Goal: Contribute content: Contribute content

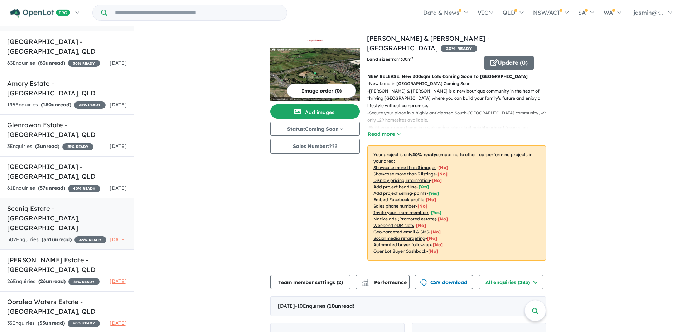
scroll to position [87, 0]
click at [59, 301] on h5 "Ooralea Waters Estate - [GEOGRAPHIC_DATA] , [GEOGRAPHIC_DATA]" at bounding box center [67, 306] width 120 height 19
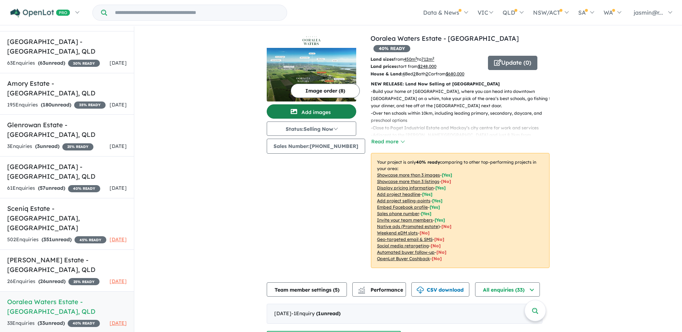
click at [324, 113] on button "Add images" at bounding box center [311, 112] width 89 height 14
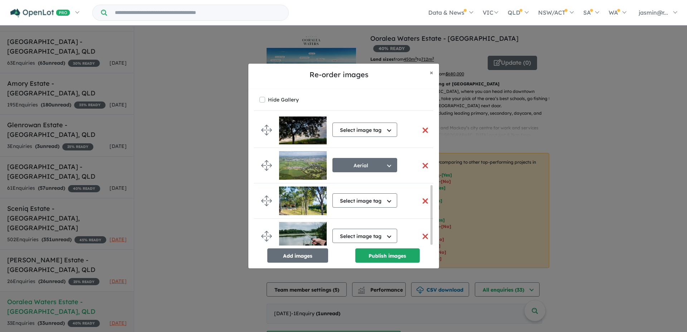
scroll to position [151, 0]
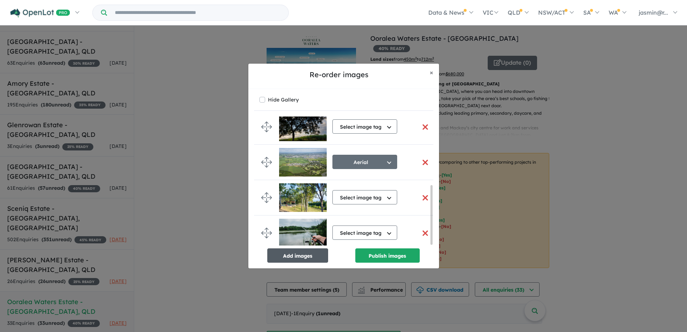
click at [313, 254] on button "Add images" at bounding box center [297, 256] width 61 height 14
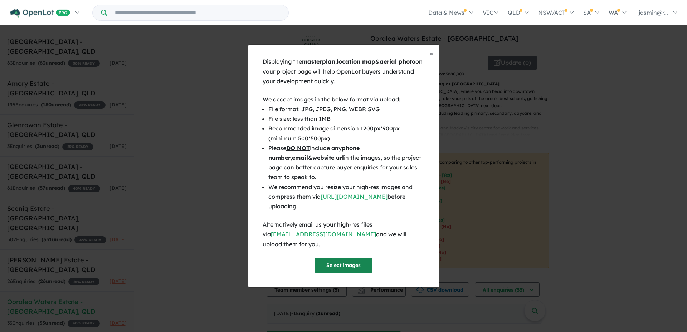
click at [348, 258] on button "Select images" at bounding box center [343, 265] width 57 height 15
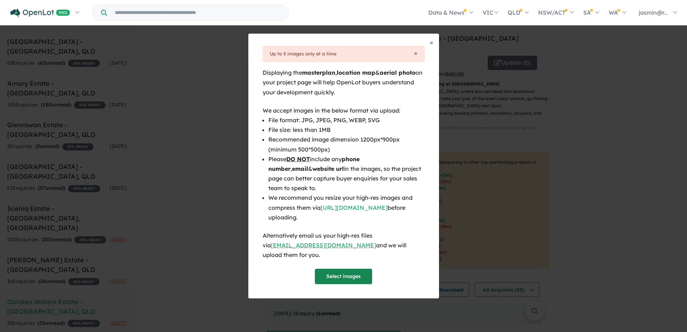
click at [350, 269] on button "Select images" at bounding box center [343, 276] width 57 height 15
click at [351, 269] on button "Select images" at bounding box center [343, 276] width 57 height 15
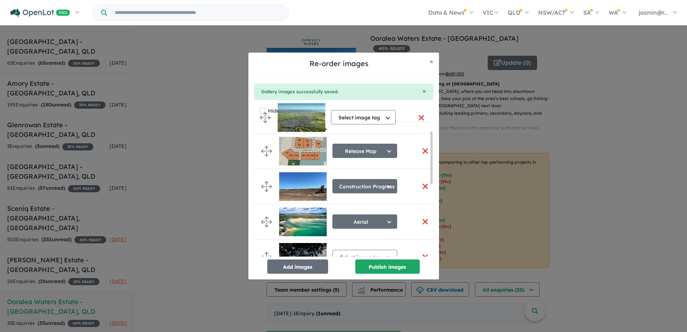
scroll to position [0, 0]
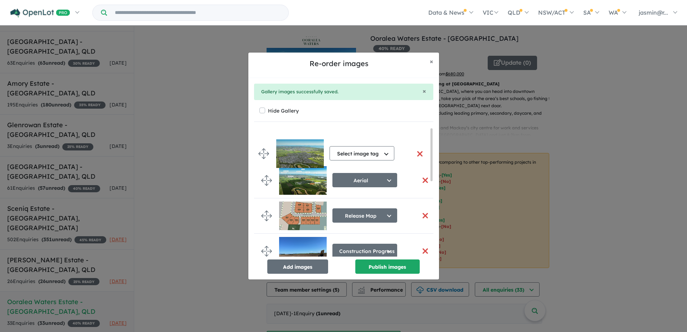
drag, startPoint x: 267, startPoint y: 241, endPoint x: 264, endPoint y: 154, distance: 87.4
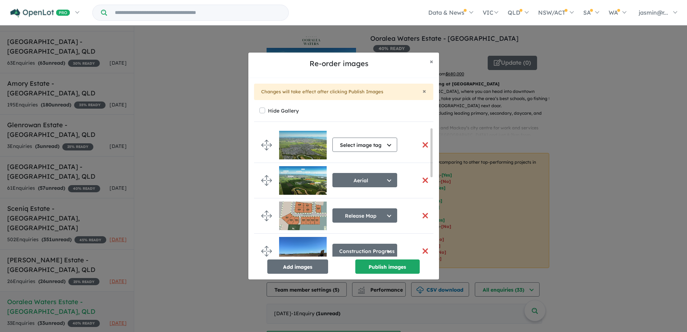
click at [420, 215] on button "button" at bounding box center [425, 215] width 15 height 15
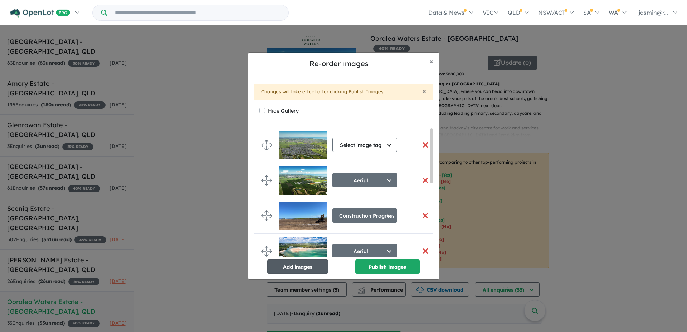
click at [304, 266] on button "Add images" at bounding box center [297, 267] width 61 height 14
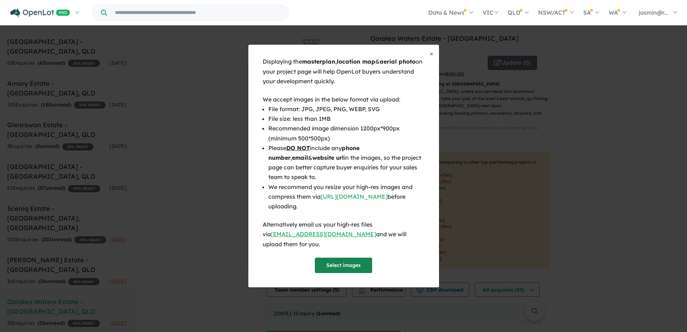
click at [347, 260] on button "Select images" at bounding box center [343, 265] width 57 height 15
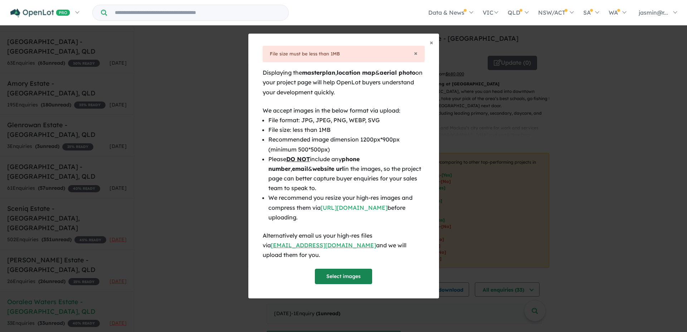
click at [345, 271] on button "Select images" at bounding box center [343, 276] width 57 height 15
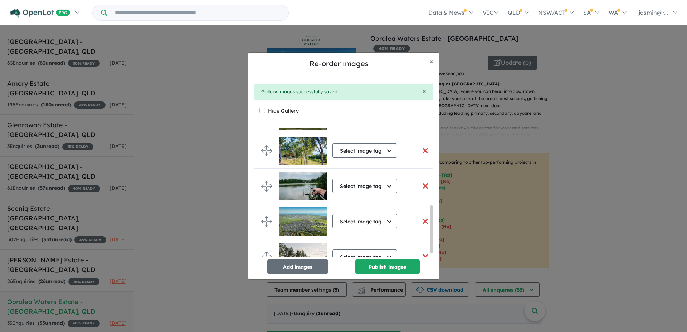
scroll to position [215, 0]
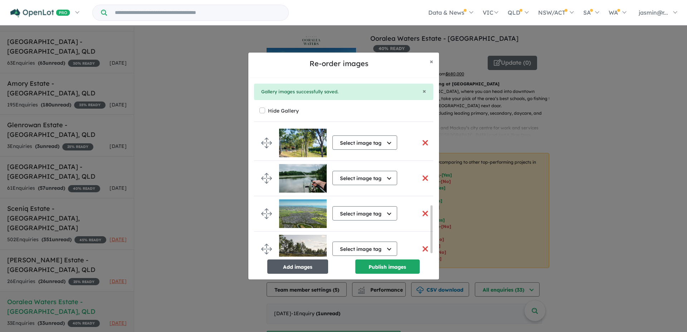
click at [300, 267] on button "Add images" at bounding box center [297, 267] width 61 height 14
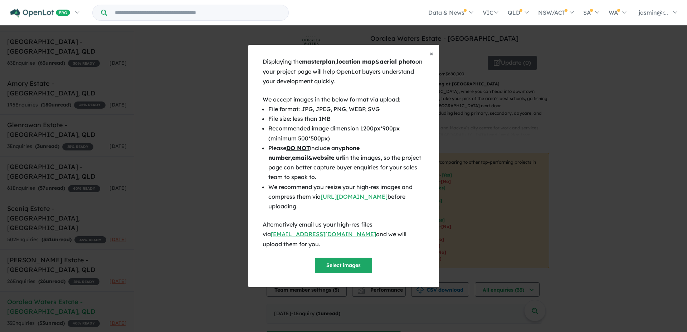
scroll to position [213, 0]
click at [351, 262] on button "Select images" at bounding box center [343, 265] width 57 height 15
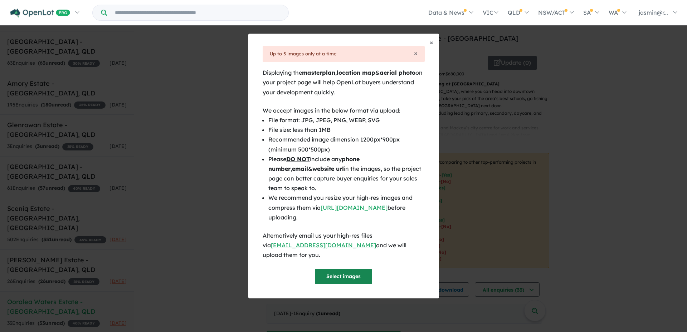
click at [355, 270] on button "Select images" at bounding box center [343, 276] width 57 height 15
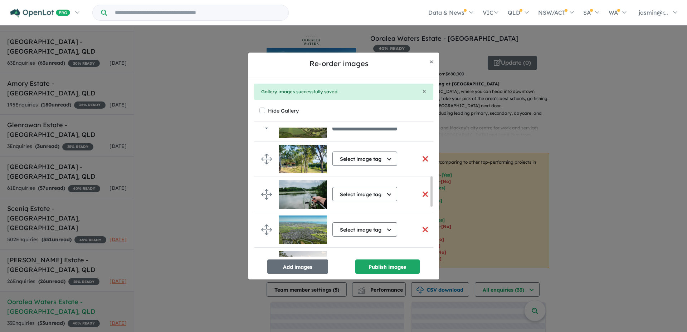
scroll to position [212, 0]
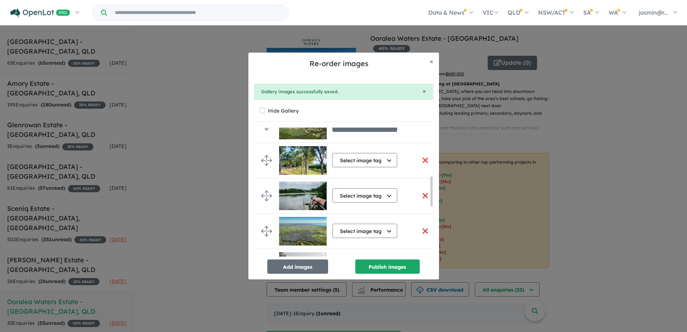
click at [424, 196] on button "button" at bounding box center [425, 195] width 15 height 15
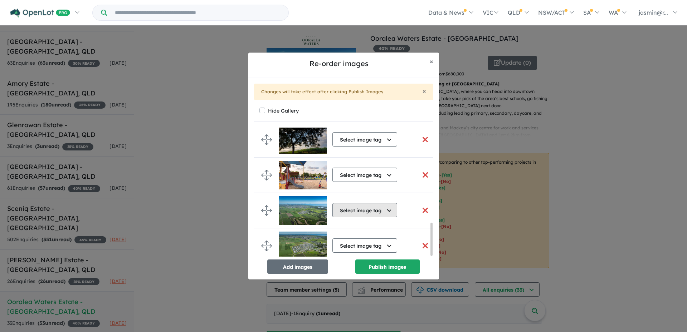
scroll to position [379, 0]
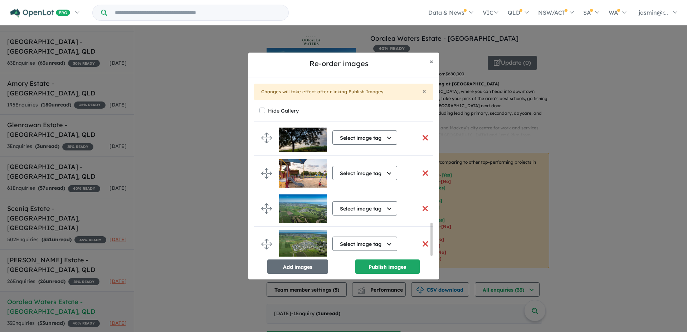
click at [423, 241] on button "button" at bounding box center [425, 244] width 15 height 15
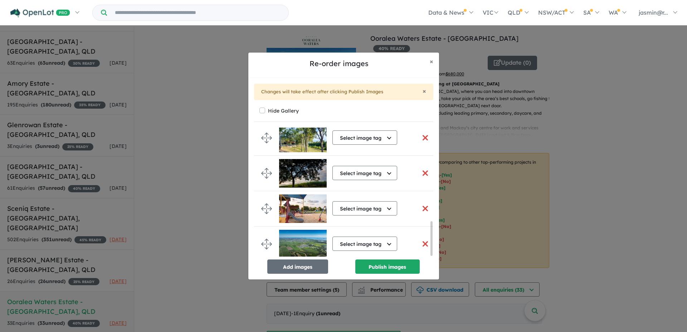
click at [423, 241] on button "button" at bounding box center [425, 244] width 15 height 15
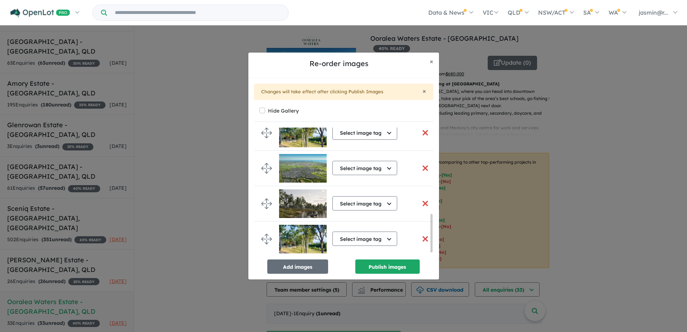
scroll to position [308, 0]
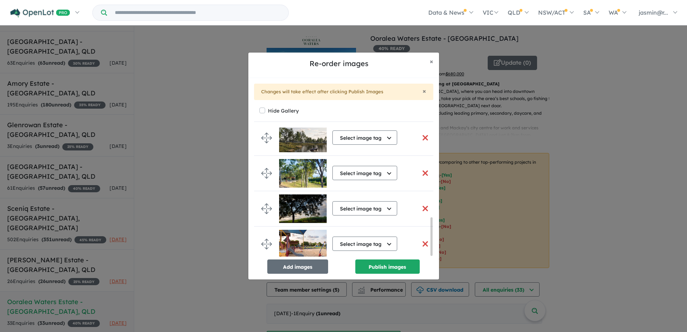
click at [423, 171] on button "button" at bounding box center [425, 173] width 15 height 15
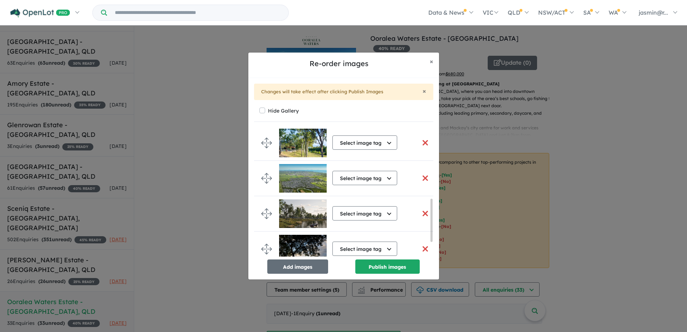
scroll to position [258, 0]
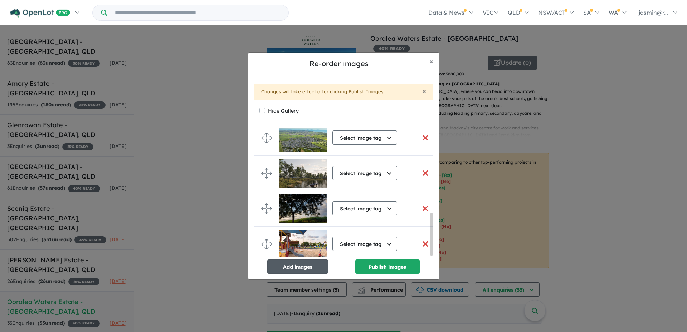
click at [306, 268] on button "Add images" at bounding box center [297, 267] width 61 height 14
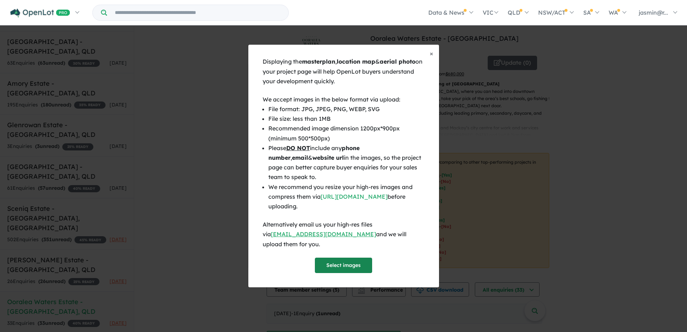
click at [338, 259] on button "Select images" at bounding box center [343, 265] width 57 height 15
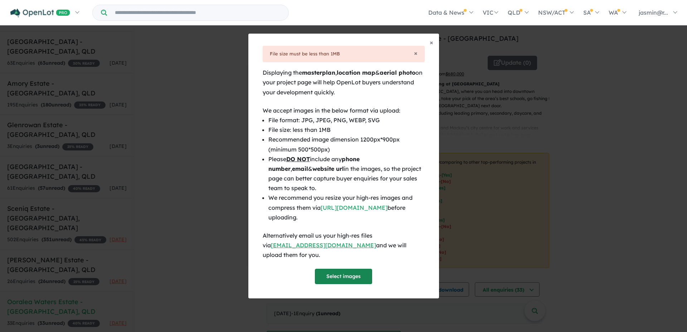
click at [347, 271] on button "Select images" at bounding box center [343, 276] width 57 height 15
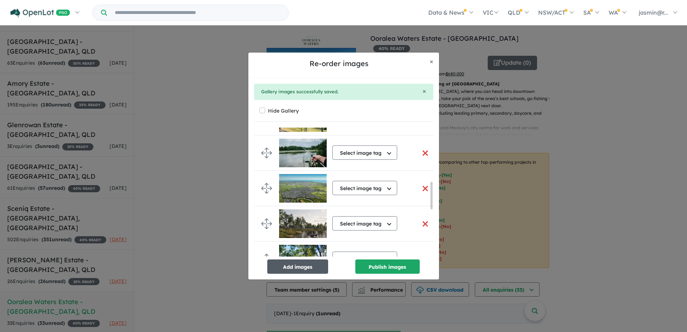
click at [299, 267] on button "Add images" at bounding box center [297, 267] width 61 height 14
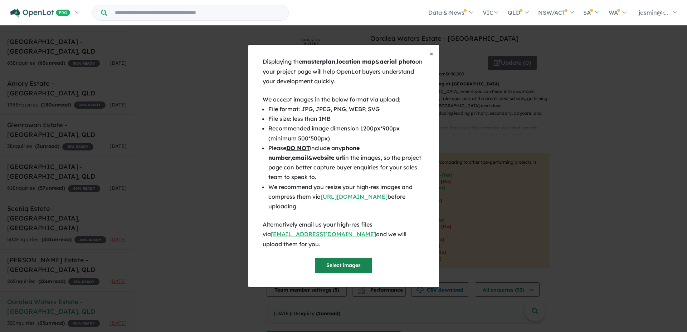
click at [343, 261] on button "Select images" at bounding box center [343, 265] width 57 height 15
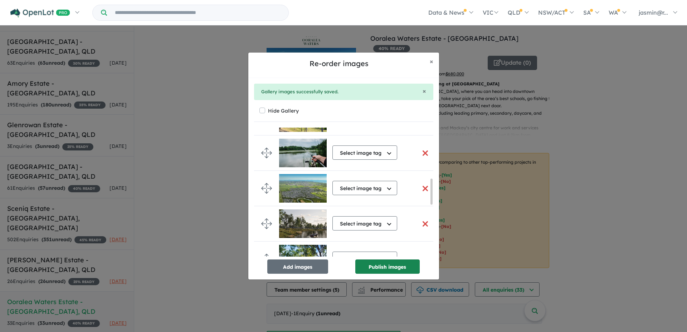
click at [389, 265] on button "Publish images" at bounding box center [387, 267] width 64 height 14
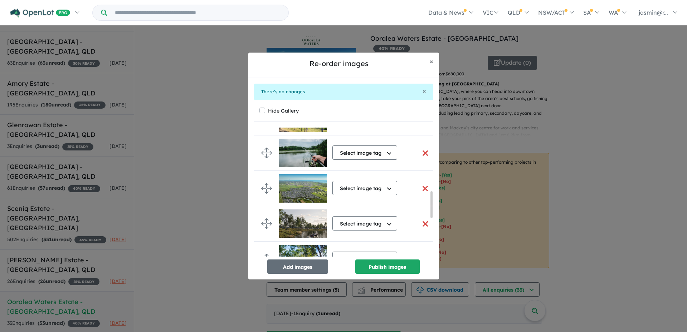
scroll to position [488, 0]
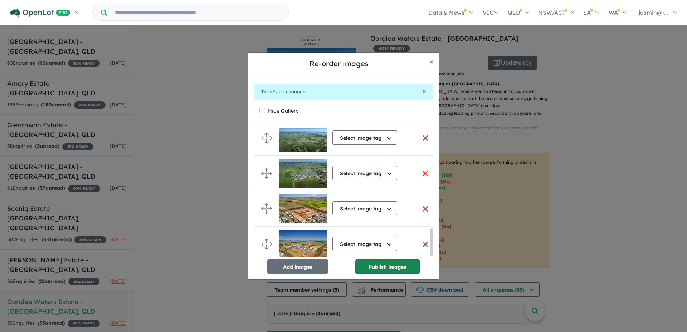
click at [397, 264] on button "Publish images" at bounding box center [387, 267] width 64 height 14
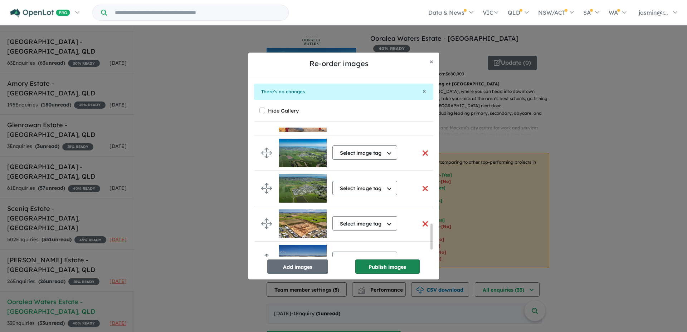
click at [390, 261] on button "Publish images" at bounding box center [387, 267] width 64 height 14
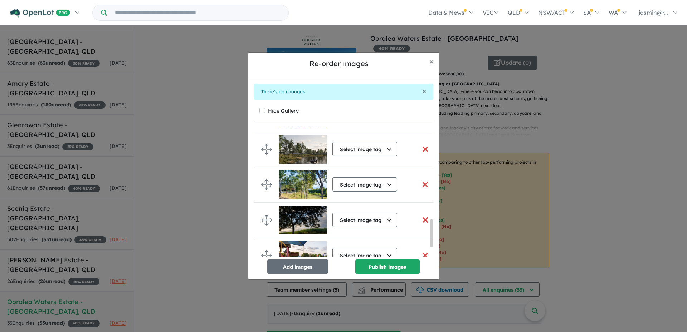
scroll to position [429, 0]
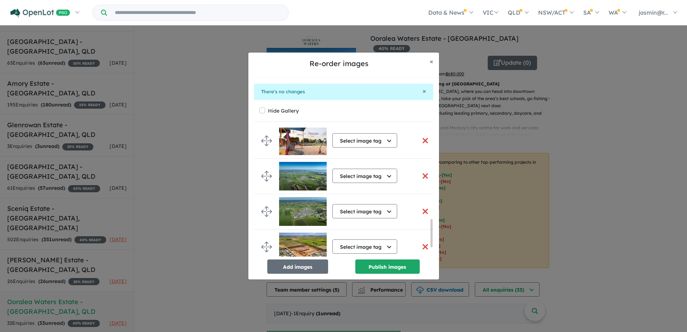
click at [420, 175] on button "button" at bounding box center [425, 176] width 15 height 15
click at [423, 176] on button "button" at bounding box center [425, 176] width 15 height 15
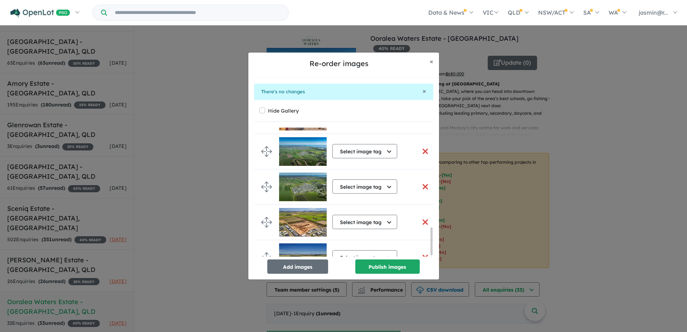
scroll to position [470, 0]
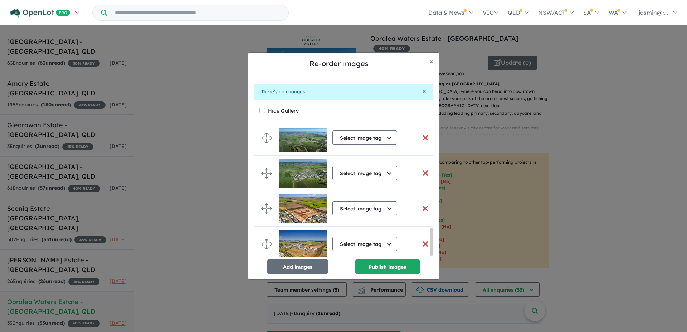
click at [422, 171] on button "button" at bounding box center [425, 173] width 15 height 15
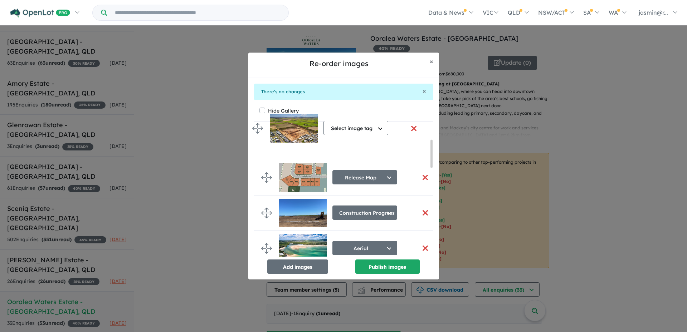
scroll to position [0, 0]
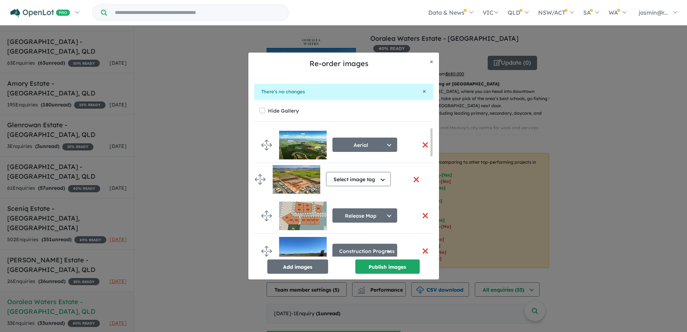
drag, startPoint x: 264, startPoint y: 155, endPoint x: 260, endPoint y: 180, distance: 24.7
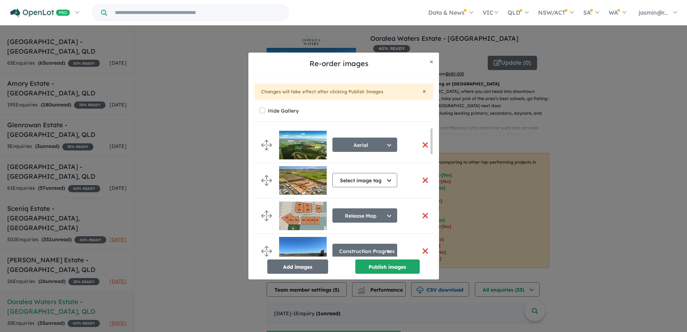
click at [422, 215] on button "button" at bounding box center [425, 215] width 15 height 15
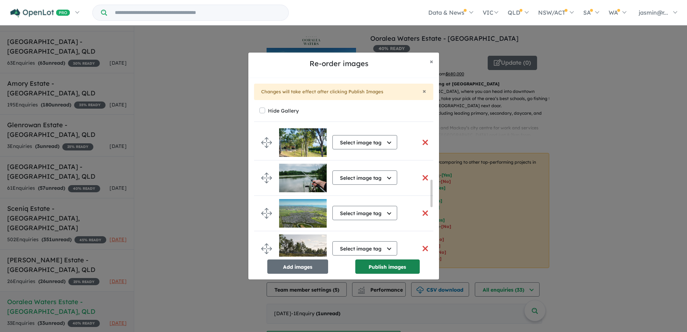
click at [392, 263] on button "Publish images" at bounding box center [387, 267] width 64 height 14
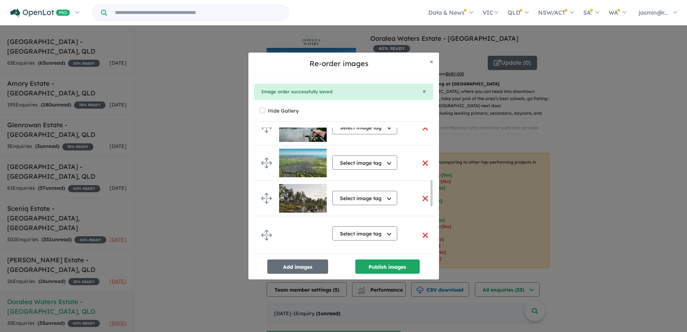
scroll to position [488, 0]
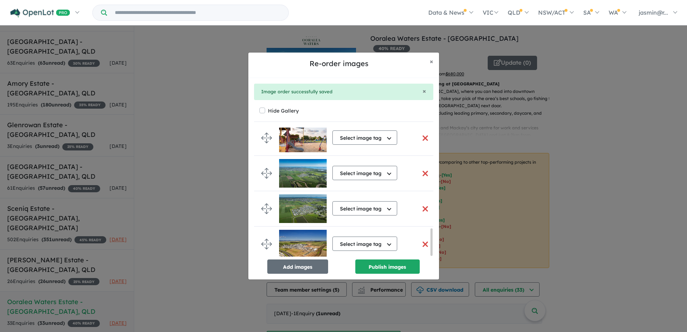
click at [421, 207] on button "button" at bounding box center [425, 208] width 15 height 15
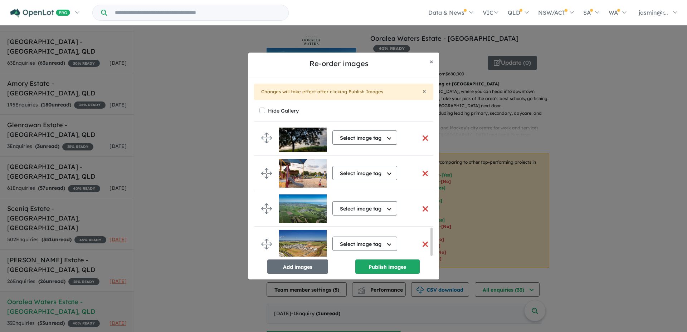
click at [424, 207] on button "button" at bounding box center [425, 208] width 15 height 15
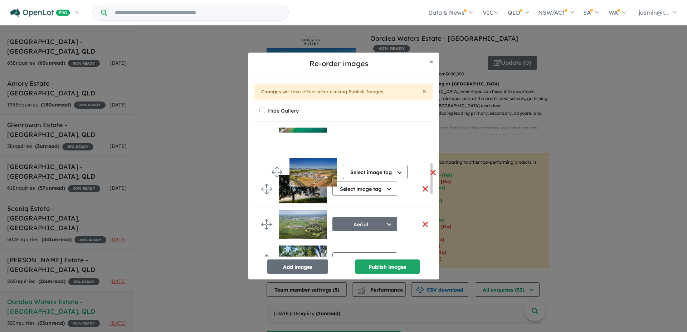
scroll to position [31, 0]
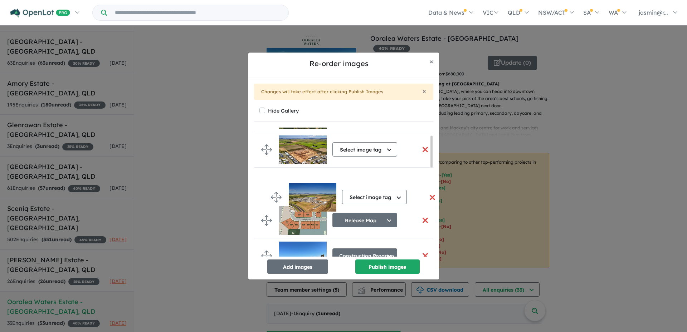
drag, startPoint x: 272, startPoint y: 205, endPoint x: 281, endPoint y: 198, distance: 11.5
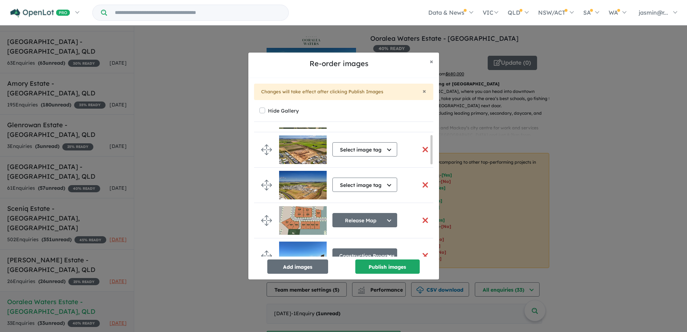
click at [426, 219] on button "button" at bounding box center [425, 220] width 15 height 15
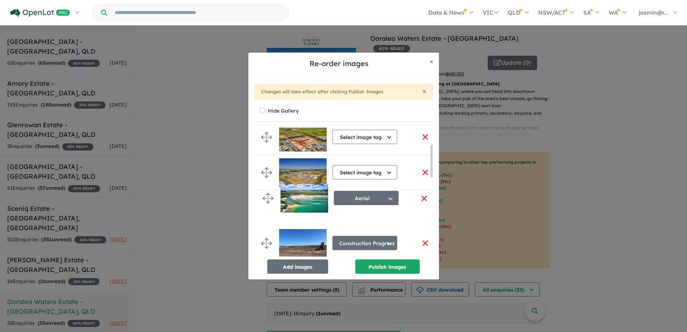
scroll to position [0, 0]
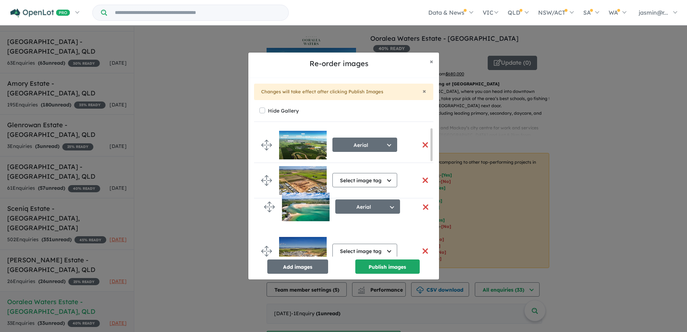
drag, startPoint x: 268, startPoint y: 215, endPoint x: 271, endPoint y: 207, distance: 8.0
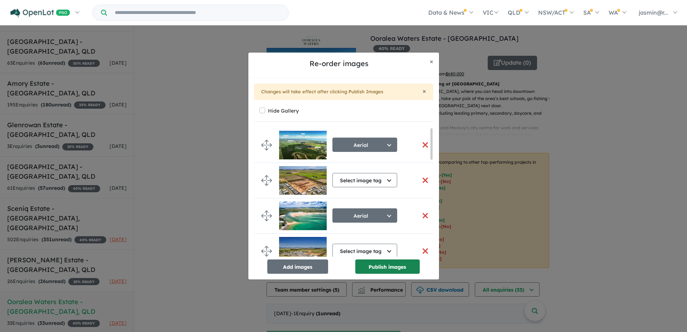
click at [396, 268] on button "Publish images" at bounding box center [387, 267] width 64 height 14
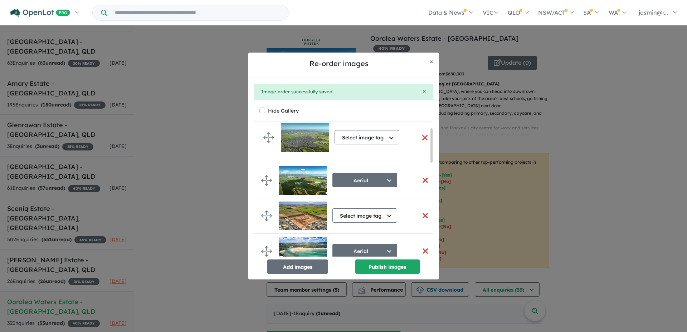
drag, startPoint x: 268, startPoint y: 207, endPoint x: 271, endPoint y: 137, distance: 69.8
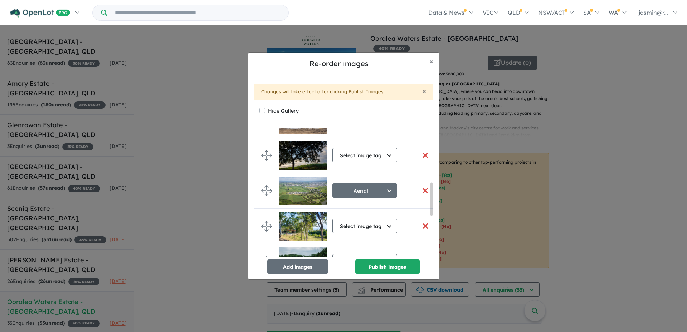
scroll to position [215, 0]
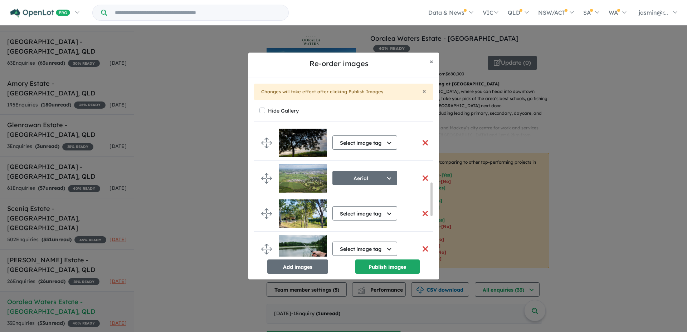
click at [421, 179] on button "button" at bounding box center [425, 178] width 15 height 15
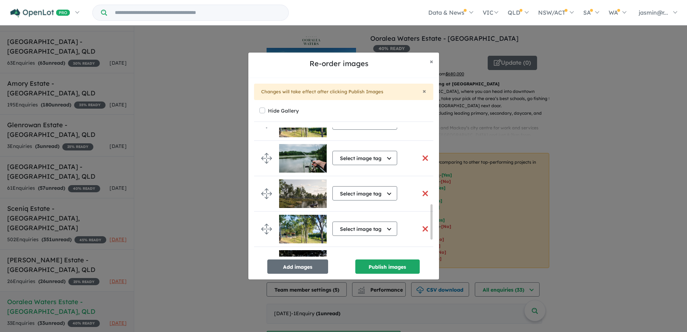
click at [424, 157] on button "button" at bounding box center [425, 158] width 15 height 15
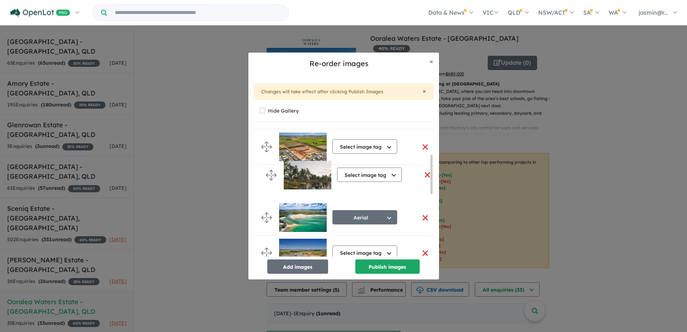
scroll to position [59, 0]
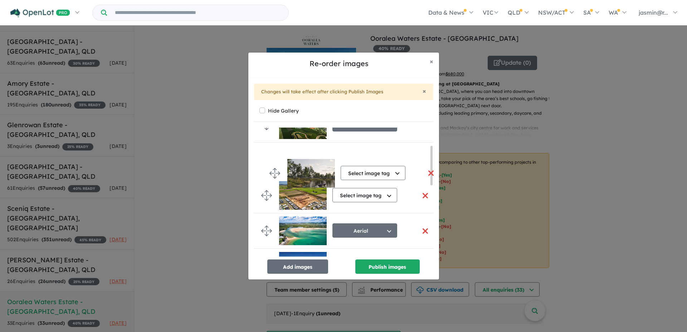
drag, startPoint x: 266, startPoint y: 170, endPoint x: 271, endPoint y: 167, distance: 5.7
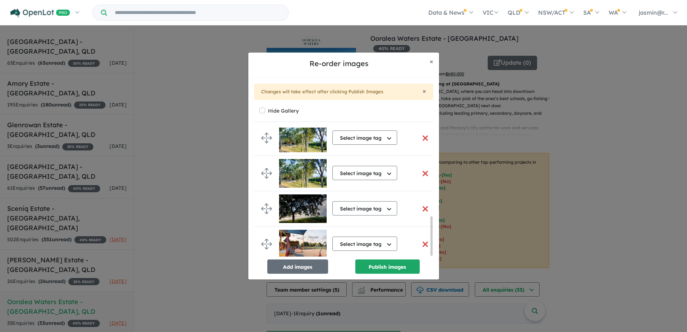
scroll to position [296, 0]
click at [422, 172] on button "button" at bounding box center [425, 173] width 15 height 15
click at [423, 204] on button "button" at bounding box center [425, 208] width 15 height 15
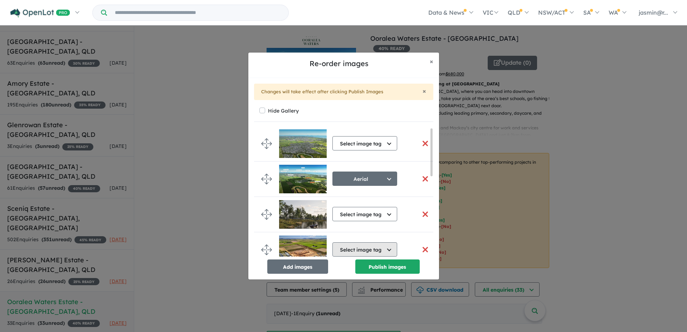
scroll to position [0, 0]
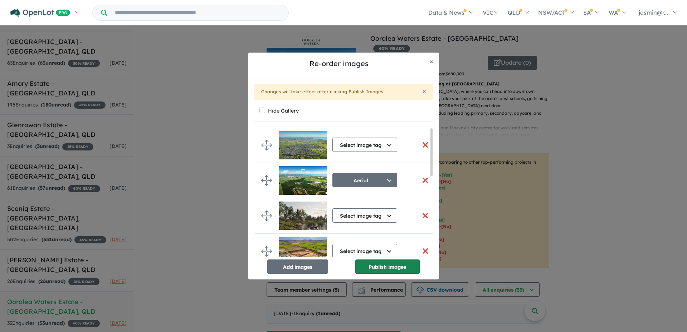
click at [392, 268] on button "Publish images" at bounding box center [387, 267] width 64 height 14
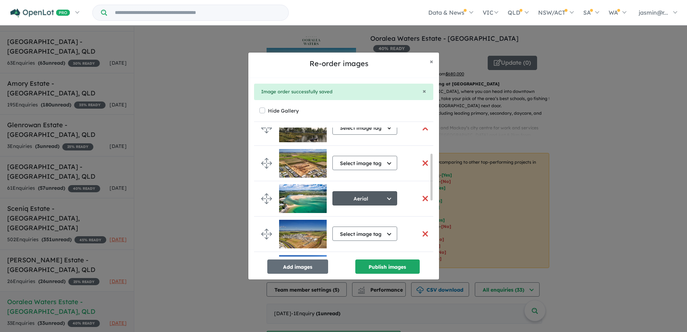
scroll to position [72, 0]
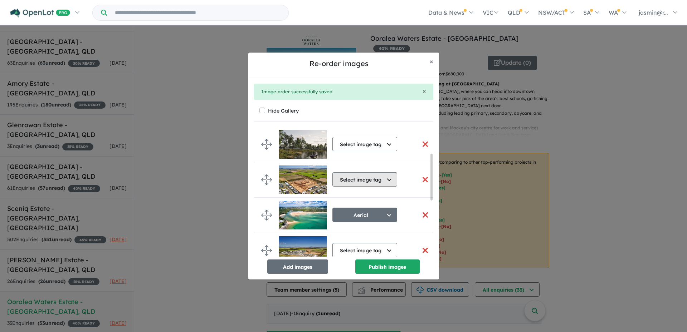
click at [378, 181] on button "Select image tag" at bounding box center [364, 180] width 65 height 14
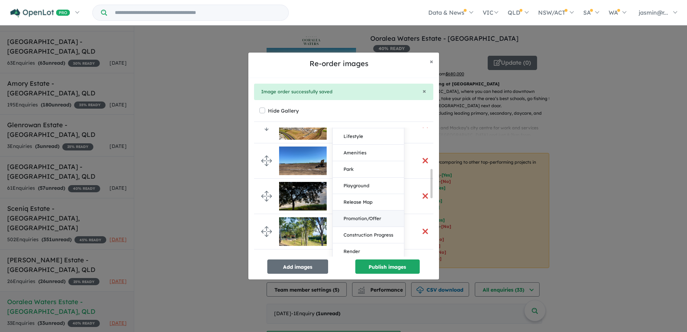
scroll to position [215, 0]
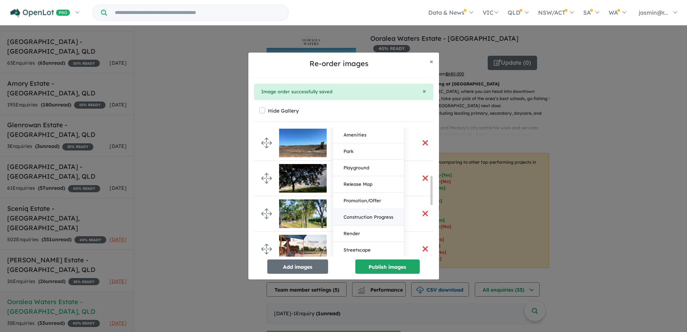
click at [379, 216] on button "Construction Progress" at bounding box center [368, 217] width 71 height 16
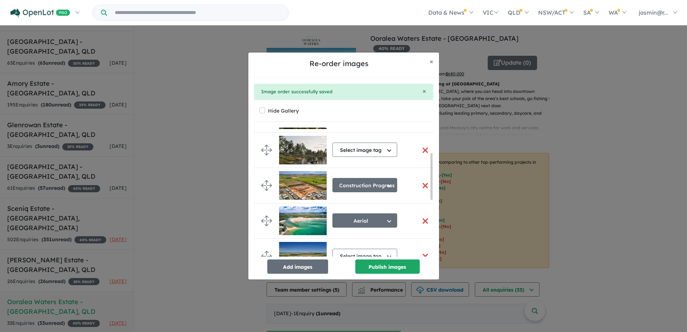
scroll to position [105, 0]
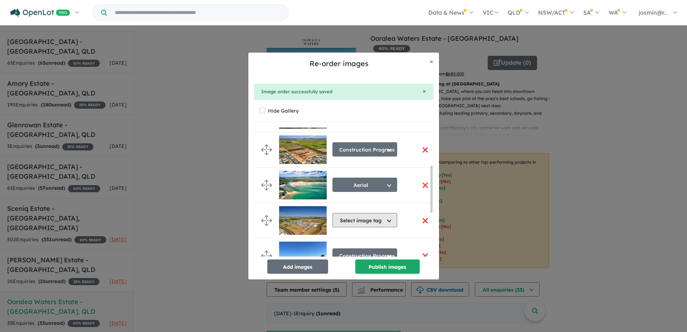
click at [377, 222] on button "Select image tag" at bounding box center [364, 220] width 65 height 14
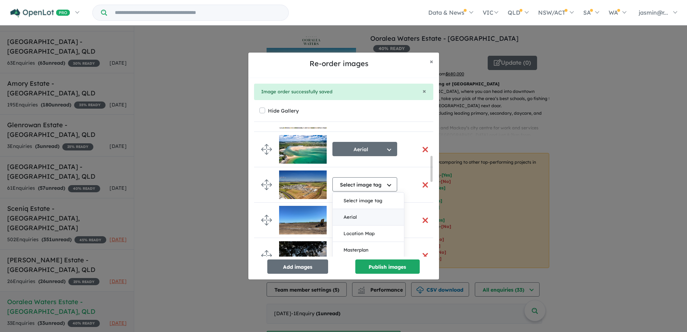
click at [375, 219] on button "Aerial" at bounding box center [368, 217] width 71 height 16
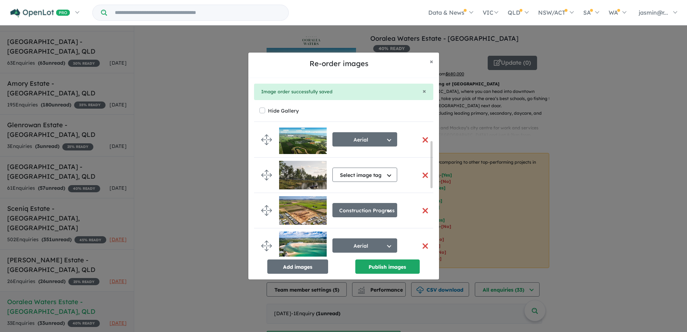
scroll to position [33, 0]
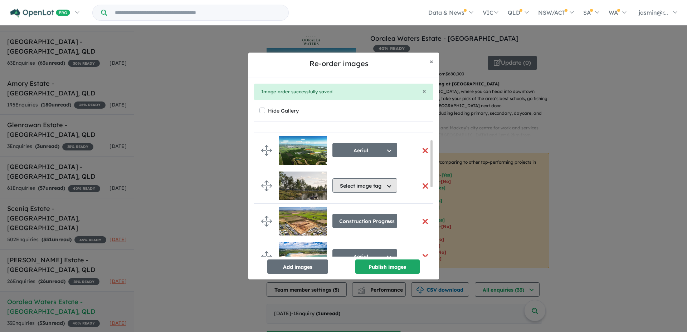
click at [379, 187] on button "Select image tag" at bounding box center [364, 186] width 65 height 14
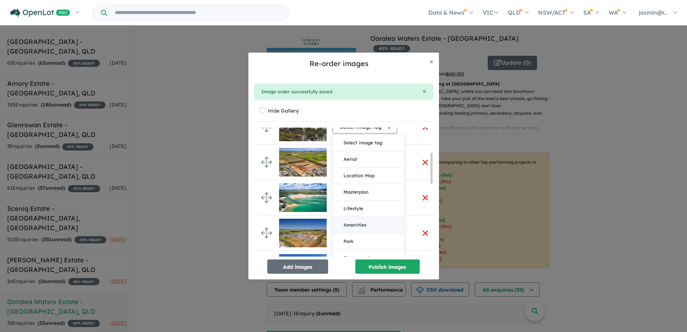
scroll to position [105, 0]
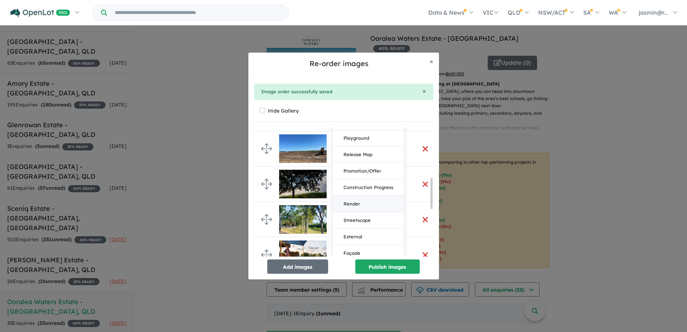
click at [361, 204] on button "Render" at bounding box center [368, 204] width 71 height 16
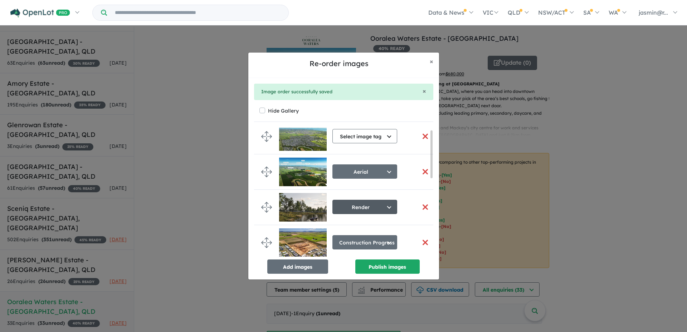
scroll to position [0, 0]
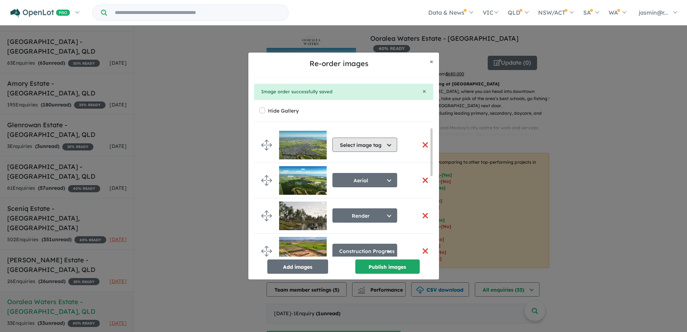
click at [376, 146] on button "Select image tag" at bounding box center [364, 145] width 65 height 14
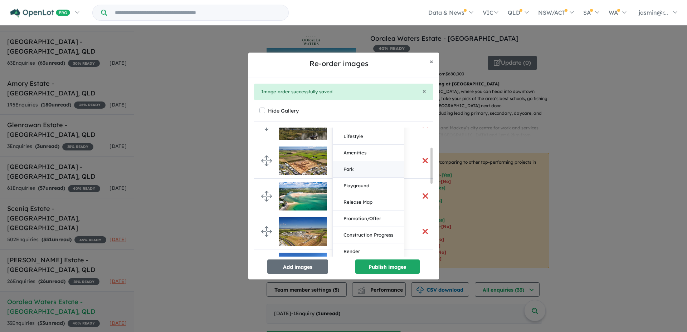
scroll to position [107, 0]
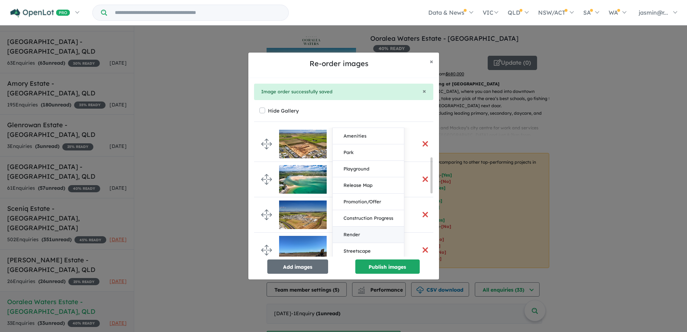
click at [354, 231] on button "Render" at bounding box center [368, 235] width 71 height 16
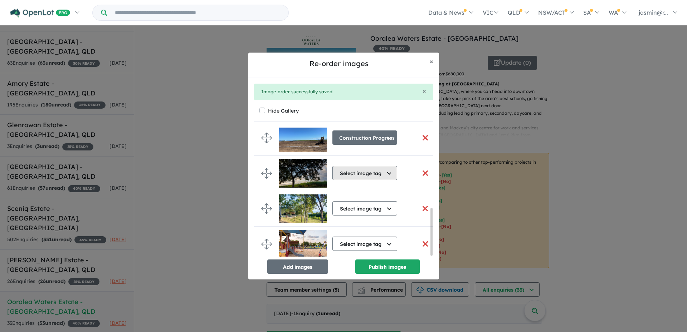
scroll to position [222, 0]
click at [380, 264] on button "Publish images" at bounding box center [387, 267] width 64 height 14
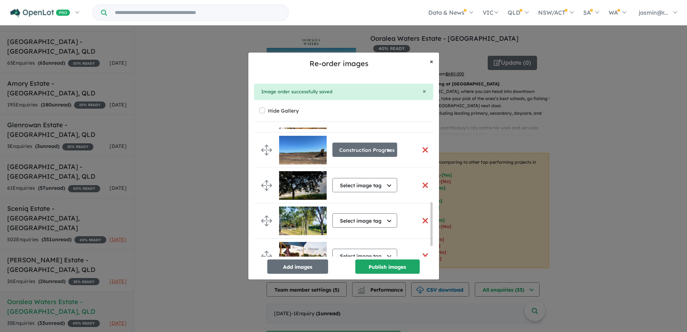
drag, startPoint x: 429, startPoint y: 64, endPoint x: 439, endPoint y: 79, distance: 18.2
click at [429, 64] on button "× Close" at bounding box center [431, 62] width 15 height 18
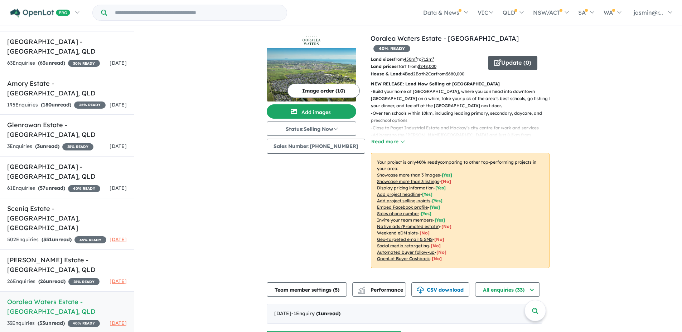
click at [511, 56] on button "Update ( 0 )" at bounding box center [512, 63] width 49 height 14
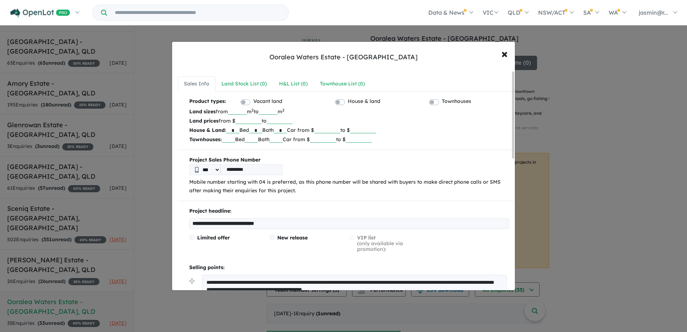
drag, startPoint x: 334, startPoint y: 130, endPoint x: 361, endPoint y: 127, distance: 27.3
click at [361, 127] on p "House & Land: * Bed * Bath * Car from $ ****** to $" at bounding box center [349, 130] width 320 height 9
type input "*"
drag, startPoint x: 293, startPoint y: 129, endPoint x: 266, endPoint y: 132, distance: 27.0
click at [266, 132] on p "House & Land: * Bed * Bath * Car from $ to $" at bounding box center [349, 130] width 320 height 9
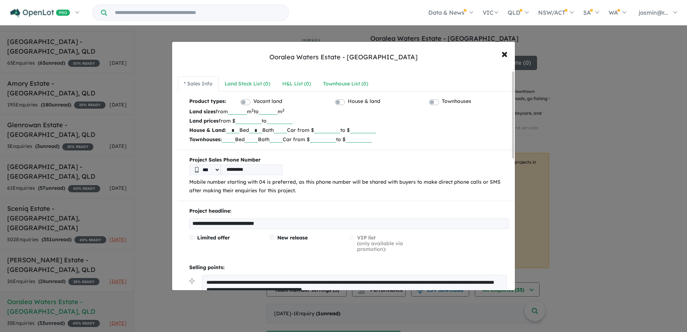
drag, startPoint x: 266, startPoint y: 130, endPoint x: 242, endPoint y: 131, distance: 24.0
click at [242, 131] on p "House & Land: * Bed * Bath Car from $ to $" at bounding box center [349, 130] width 320 height 9
drag, startPoint x: 240, startPoint y: 131, endPoint x: 223, endPoint y: 130, distance: 16.8
click at [223, 130] on p "House & Land: * Bed Bath Car from $ to $" at bounding box center [349, 130] width 320 height 9
drag, startPoint x: 223, startPoint y: 130, endPoint x: 263, endPoint y: 122, distance: 41.2
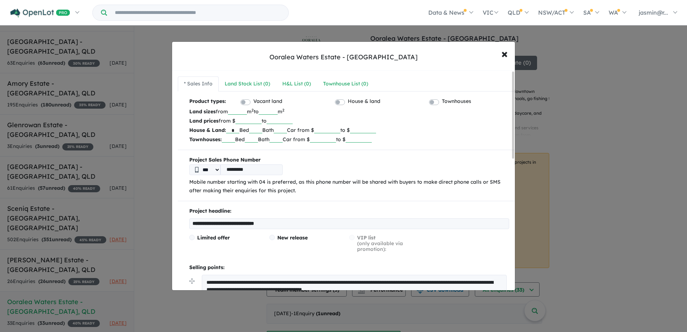
click at [262, 122] on input "******" at bounding box center [248, 120] width 26 height 7
drag, startPoint x: 237, startPoint y: 130, endPoint x: 244, endPoint y: 131, distance: 6.5
click at [235, 130] on input "*" at bounding box center [232, 129] width 13 height 7
drag, startPoint x: 280, startPoint y: 111, endPoint x: 294, endPoint y: 112, distance: 14.4
click at [291, 112] on p "Land sizes from *** m 2 to *** m 2" at bounding box center [349, 111] width 320 height 9
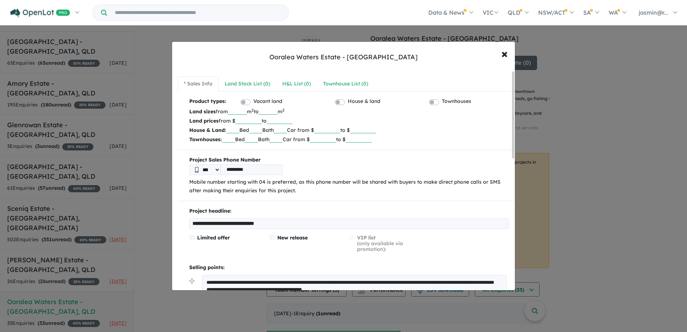
click at [343, 121] on p "Land prices from $ ****** to" at bounding box center [349, 120] width 320 height 9
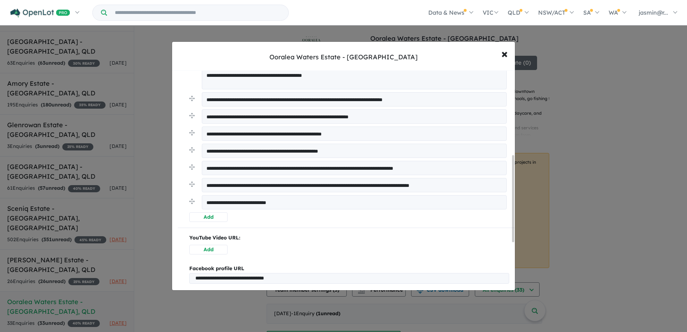
scroll to position [215, 0]
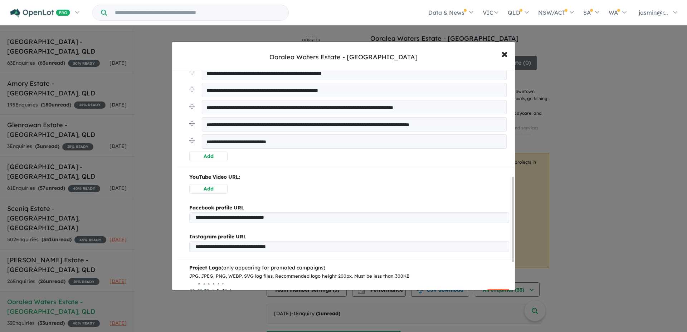
click at [207, 190] on button "Add" at bounding box center [208, 189] width 38 height 10
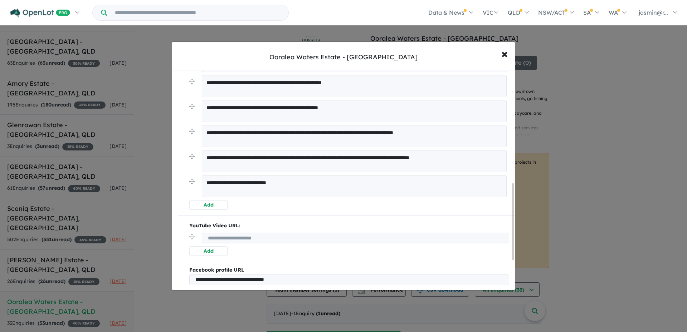
scroll to position [324, 0]
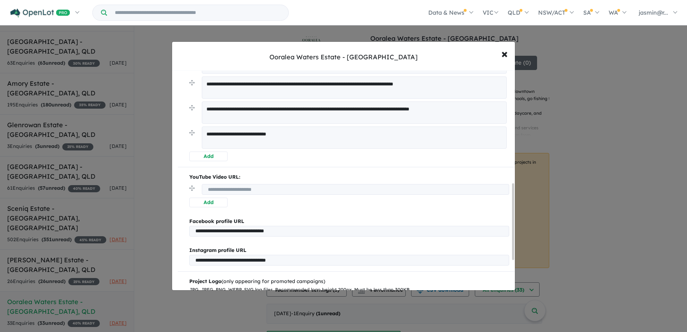
click at [224, 191] on input "url" at bounding box center [355, 189] width 307 height 11
paste input "**********"
type input "**********"
click at [279, 207] on div "**********" at bounding box center [346, 190] width 337 height 35
click at [243, 190] on input "**********" at bounding box center [354, 189] width 305 height 11
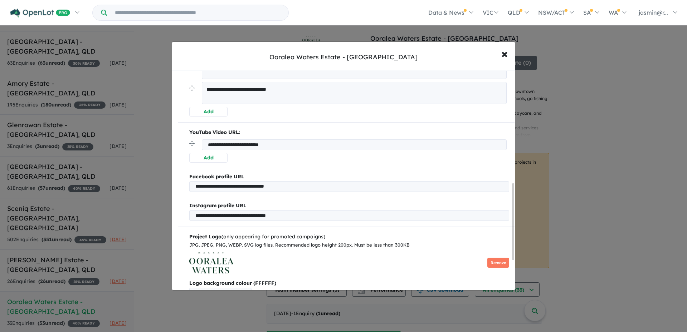
scroll to position [409, 0]
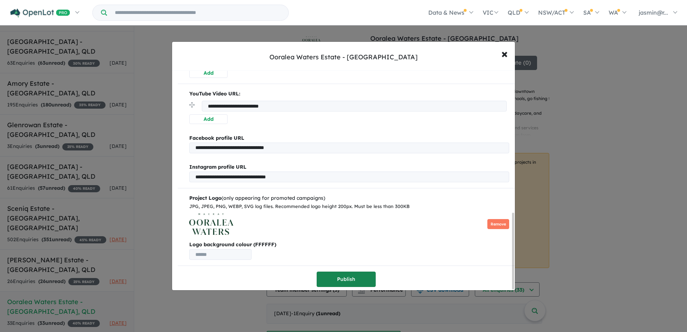
click at [351, 277] on button "Publish" at bounding box center [346, 279] width 59 height 15
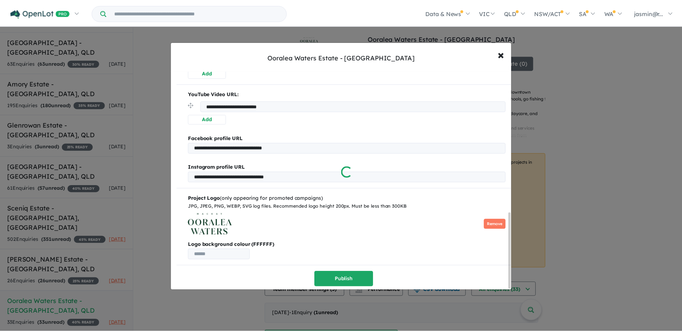
scroll to position [0, 0]
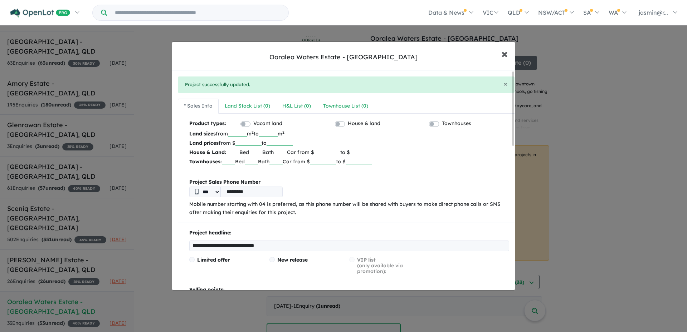
click at [502, 55] on span "×" at bounding box center [504, 53] width 6 height 15
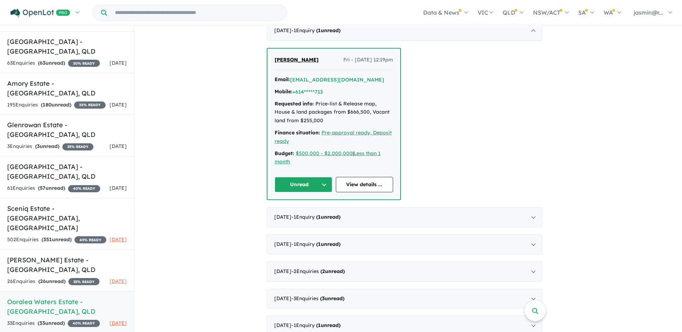
scroll to position [286, 0]
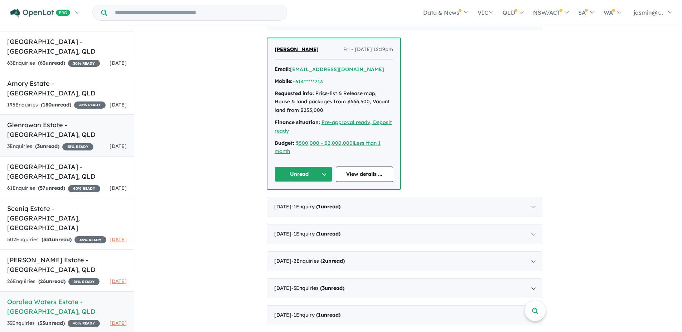
click at [33, 142] on div "3 Enquir ies ( 3 unread) 25 % READY" at bounding box center [50, 146] width 86 height 9
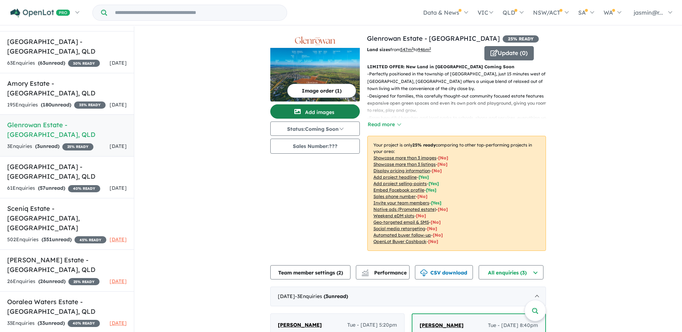
click at [317, 112] on button "Add images" at bounding box center [314, 112] width 89 height 14
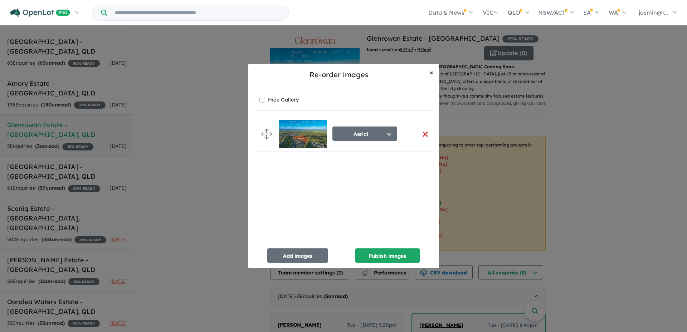
click at [431, 72] on span "×" at bounding box center [432, 72] width 4 height 8
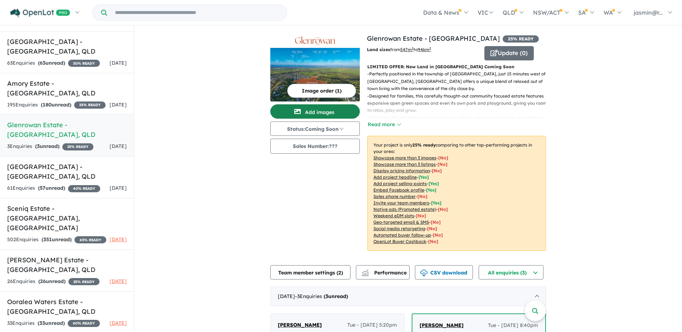
click at [331, 113] on button "Add images" at bounding box center [314, 112] width 89 height 14
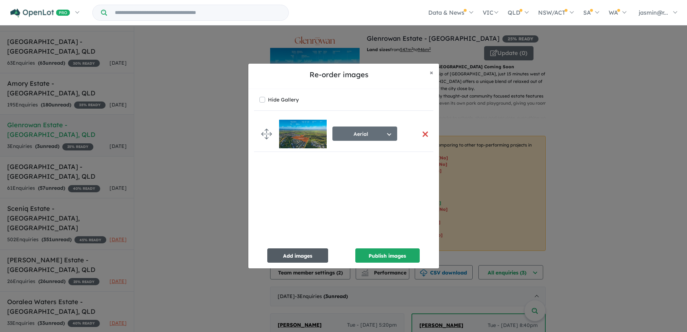
click at [302, 258] on button "Add images" at bounding box center [297, 256] width 61 height 14
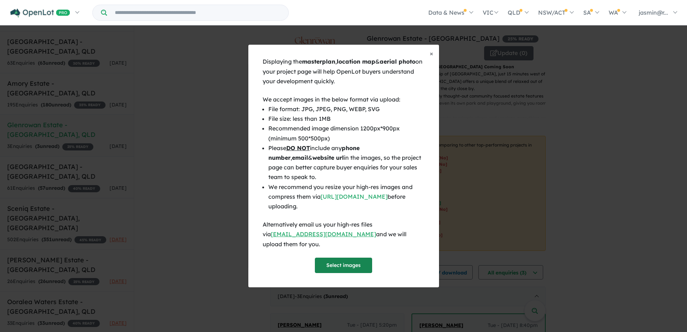
click at [343, 261] on button "Select images" at bounding box center [343, 265] width 57 height 15
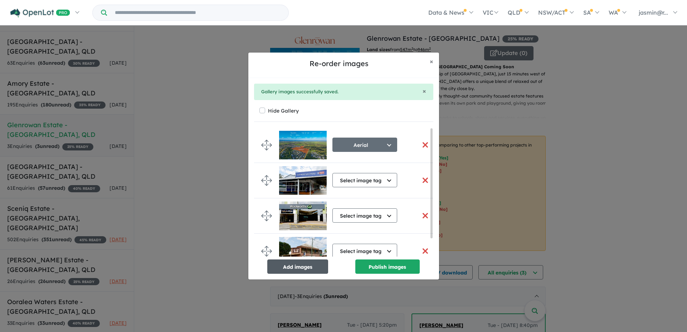
click at [291, 265] on button "Add images" at bounding box center [297, 267] width 61 height 14
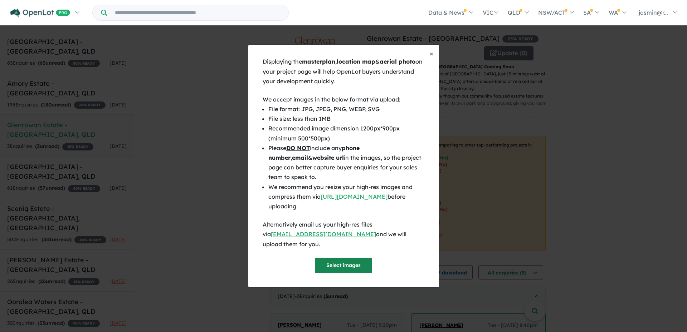
click at [341, 262] on button "Select images" at bounding box center [343, 265] width 57 height 15
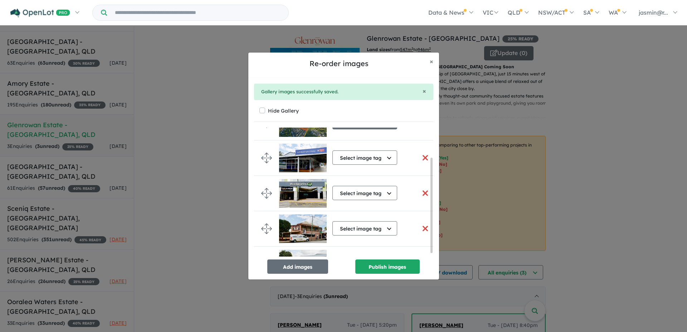
scroll to position [45, 0]
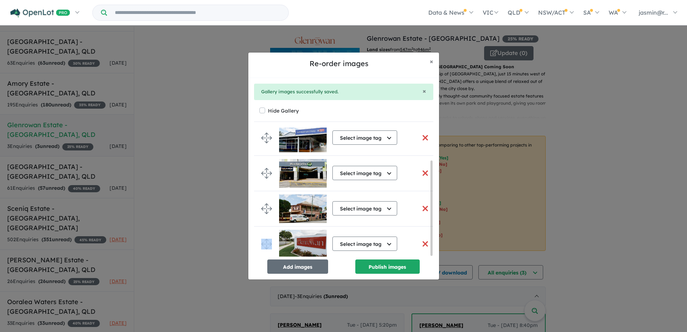
drag, startPoint x: 273, startPoint y: 241, endPoint x: 278, endPoint y: 223, distance: 19.0
click at [278, 223] on ul "Aerial Select image tag Aerial Location Map Masterplan Lifestyle Amenities Park…" at bounding box center [346, 173] width 185 height 177
drag, startPoint x: 278, startPoint y: 223, endPoint x: 263, endPoint y: 239, distance: 22.0
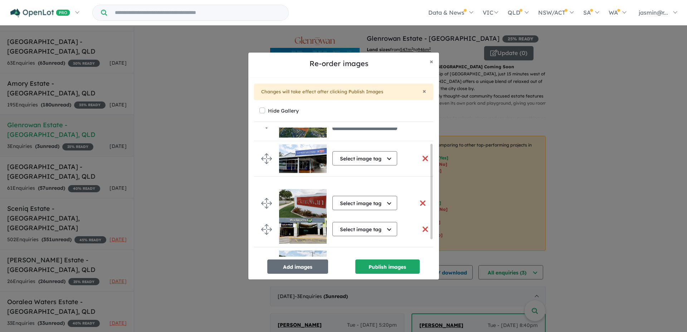
scroll to position [0, 0]
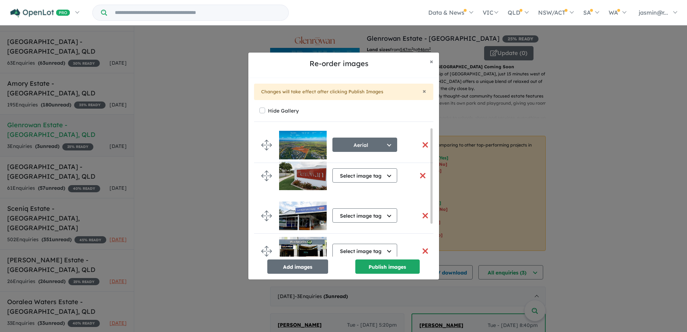
drag, startPoint x: 266, startPoint y: 244, endPoint x: 265, endPoint y: 174, distance: 70.2
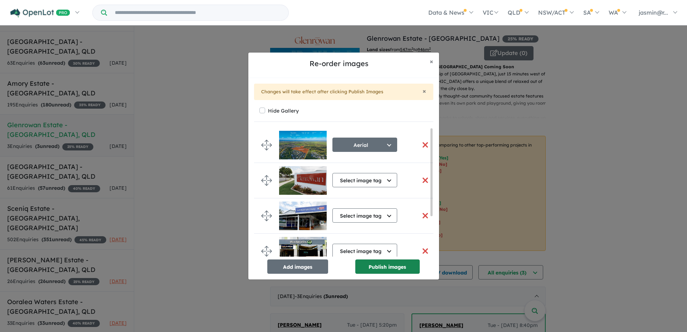
click at [394, 267] on button "Publish images" at bounding box center [387, 267] width 64 height 14
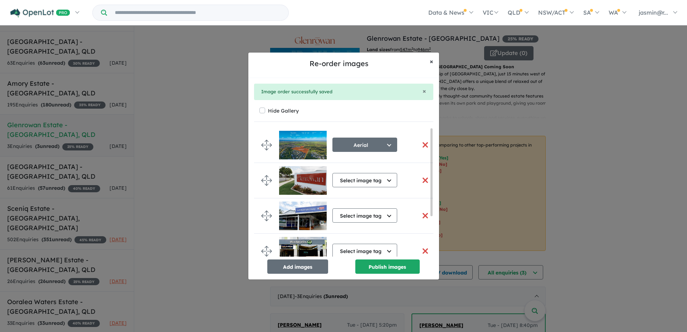
click at [430, 61] on span "×" at bounding box center [432, 61] width 4 height 8
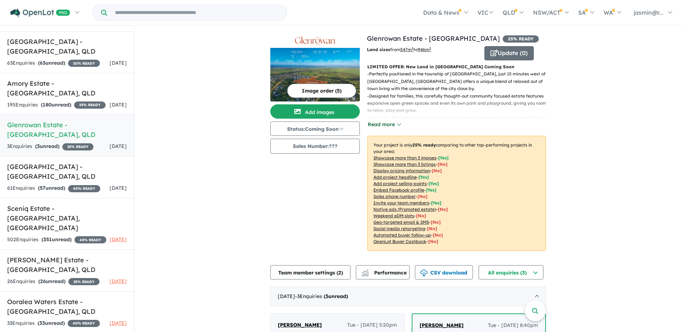
click at [395, 125] on button "Read more" at bounding box center [384, 125] width 34 height 8
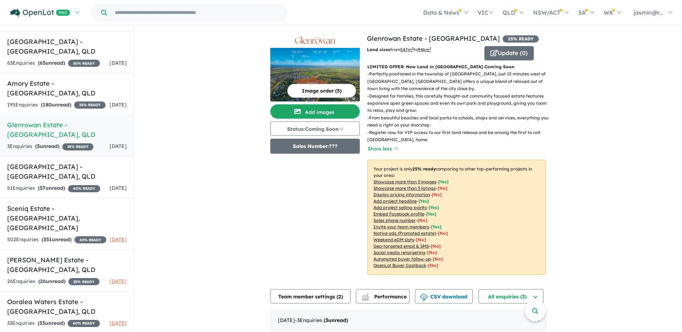
click at [343, 145] on button "Sales Number: ???" at bounding box center [314, 146] width 89 height 15
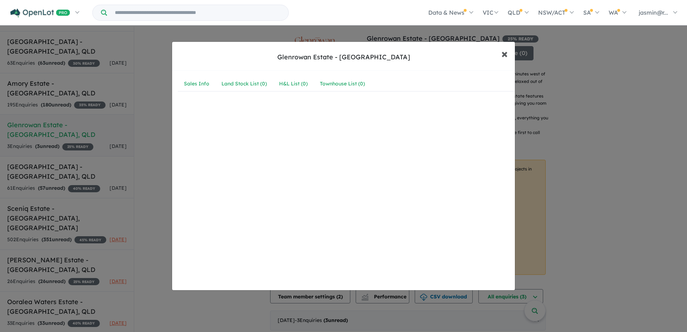
click at [501, 56] on span "×" at bounding box center [504, 53] width 6 height 15
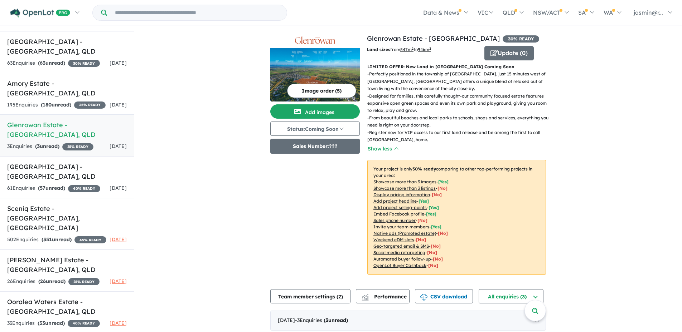
click at [326, 146] on button "Sales Number: ???" at bounding box center [314, 146] width 89 height 15
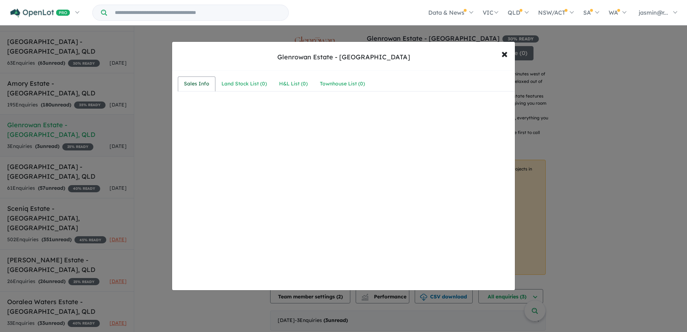
click at [207, 82] on div "Sales Info" at bounding box center [196, 84] width 25 height 9
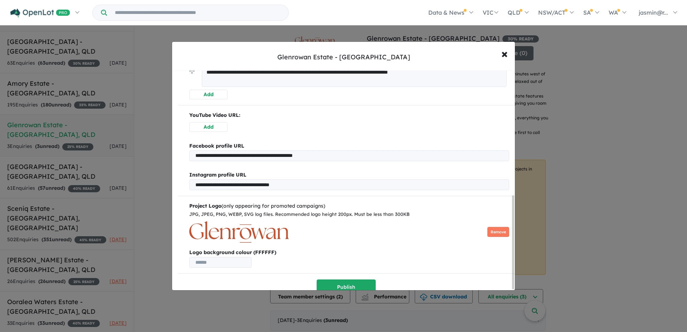
scroll to position [295, 0]
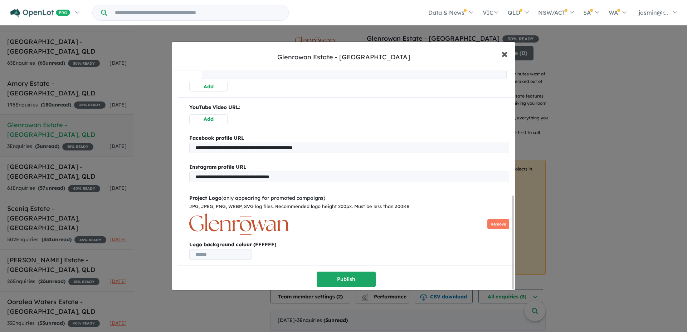
click at [506, 54] on span "×" at bounding box center [504, 53] width 6 height 15
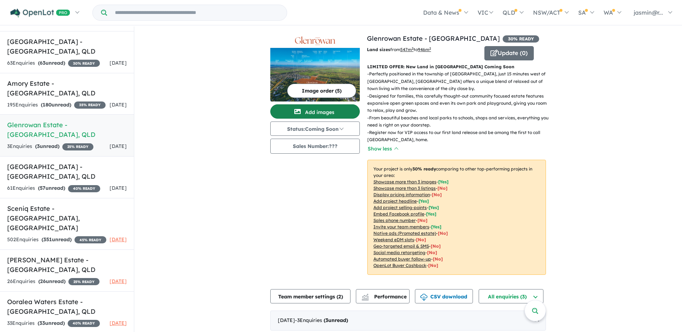
click at [320, 105] on button "Add images" at bounding box center [314, 112] width 89 height 14
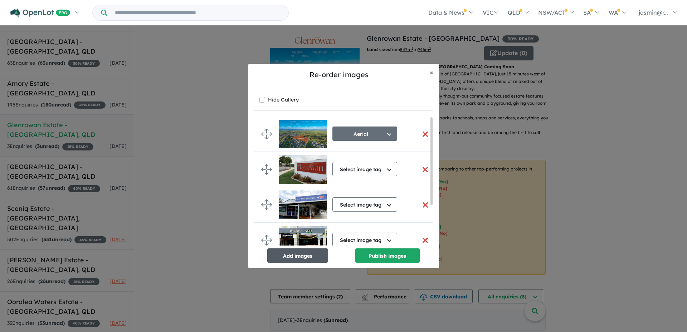
click at [307, 258] on button "Add images" at bounding box center [297, 256] width 61 height 14
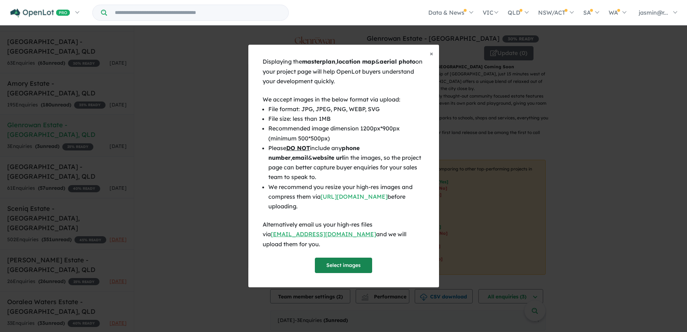
click at [349, 258] on button "Select images" at bounding box center [343, 265] width 57 height 15
click at [349, 259] on button "Select images" at bounding box center [343, 265] width 57 height 15
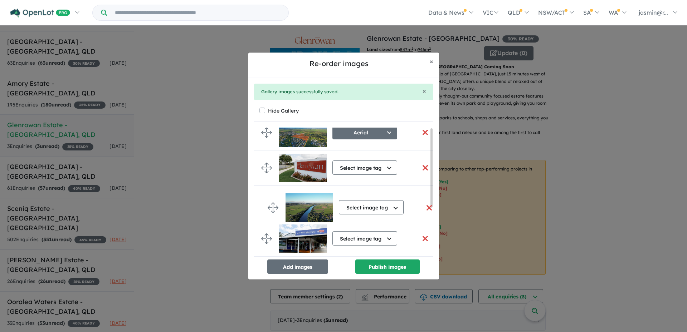
scroll to position [0, 0]
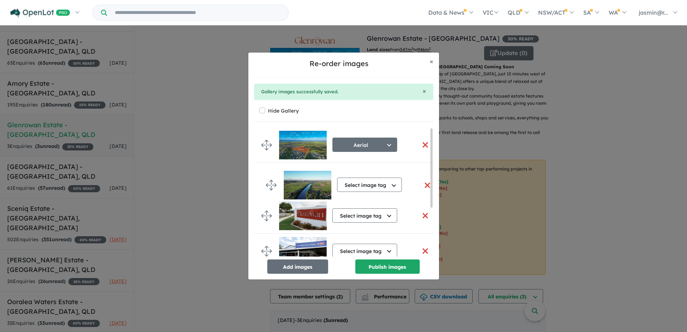
drag, startPoint x: 269, startPoint y: 239, endPoint x: 267, endPoint y: 172, distance: 67.7
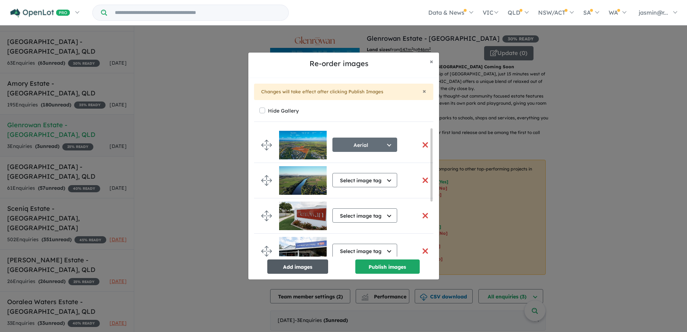
click at [307, 268] on button "Add images" at bounding box center [297, 267] width 61 height 14
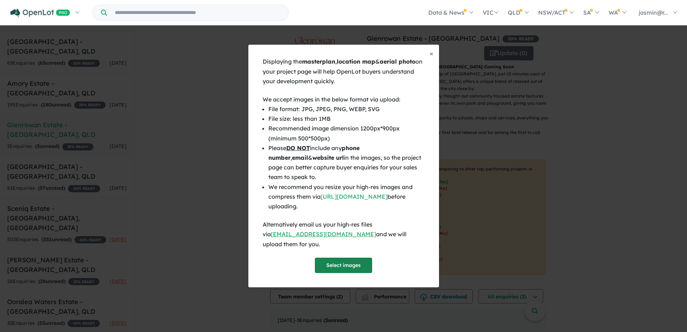
click at [350, 263] on button "Select images" at bounding box center [343, 265] width 57 height 15
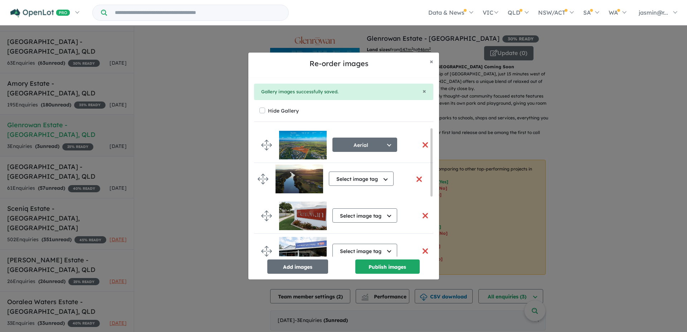
drag, startPoint x: 267, startPoint y: 239, endPoint x: 263, endPoint y: 176, distance: 62.7
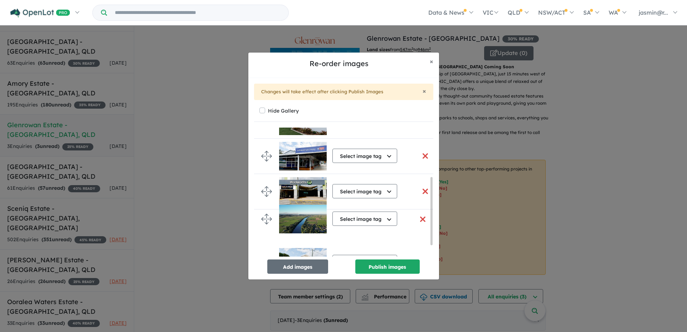
drag, startPoint x: 266, startPoint y: 242, endPoint x: 266, endPoint y: 220, distance: 22.2
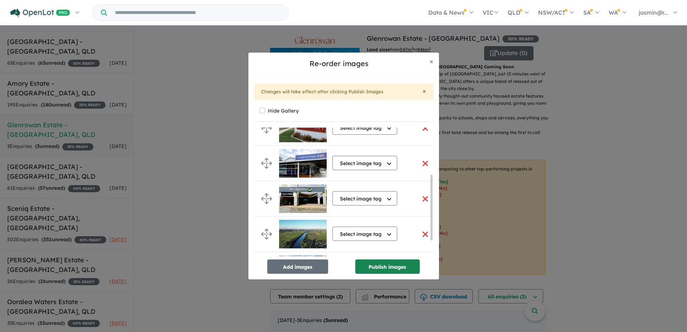
click at [389, 266] on button "Publish images" at bounding box center [387, 267] width 64 height 14
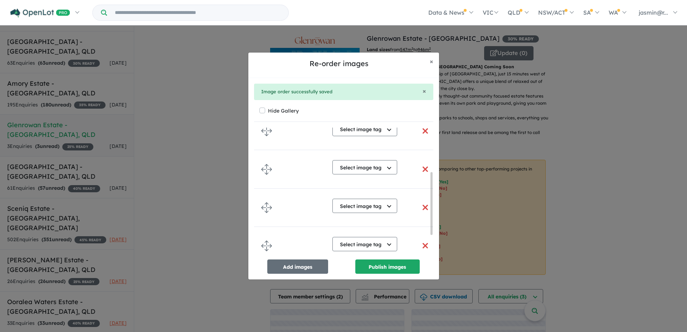
scroll to position [91, 0]
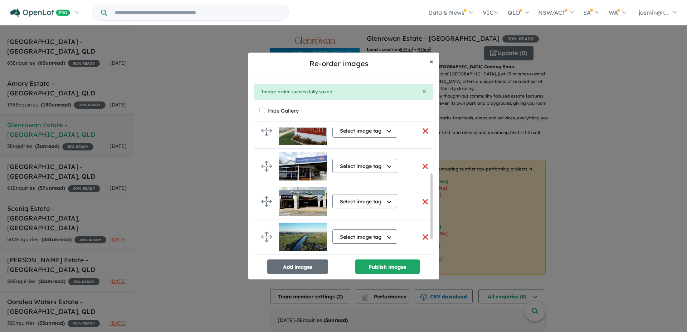
click at [432, 63] on span "×" at bounding box center [432, 61] width 4 height 8
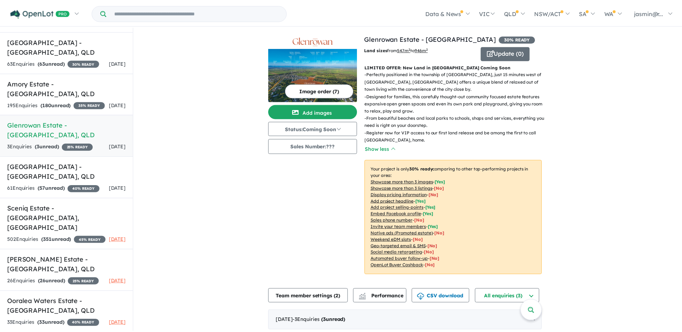
scroll to position [89, 0]
